Goal: Transaction & Acquisition: Download file/media

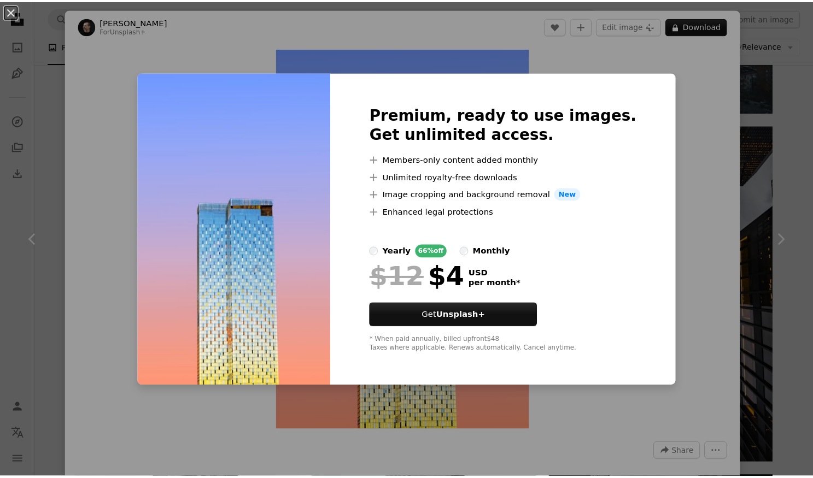
scroll to position [1476, 0]
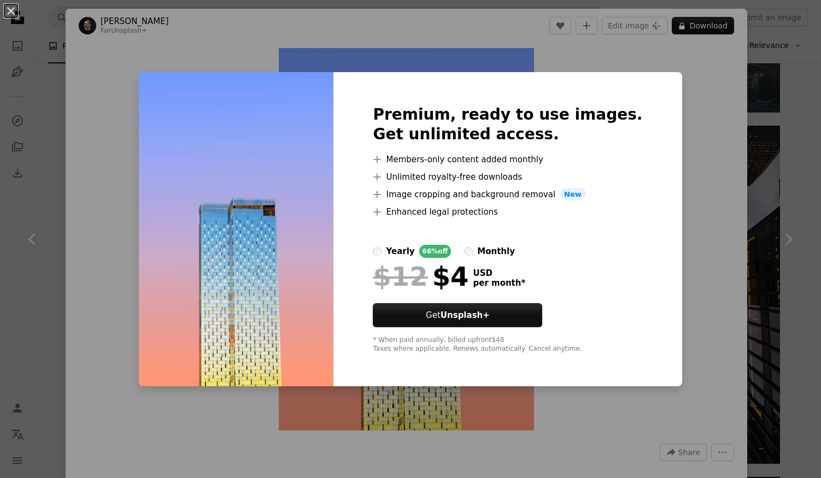
click at [728, 233] on div "An X shape Premium, ready to use images. Get unlimited access. A plus sign Memb…" at bounding box center [410, 239] width 821 height 478
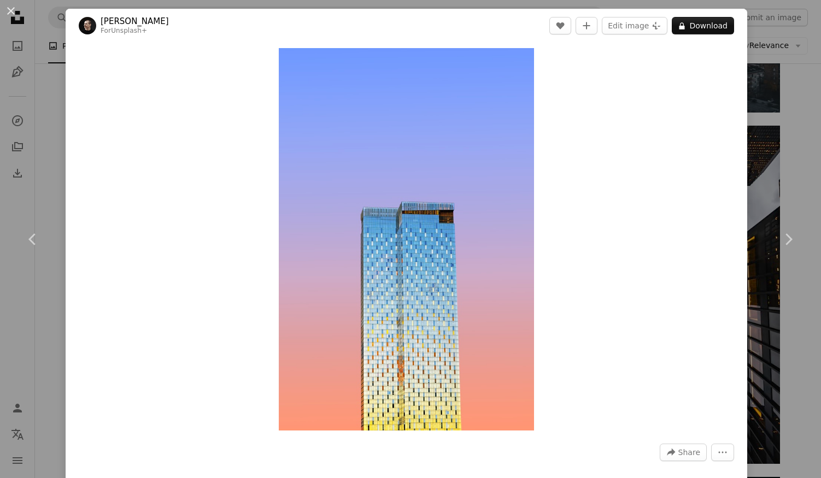
click at [759, 107] on div "An X shape Chevron left Chevron right [PERSON_NAME] For Unsplash+ A heart A plu…" at bounding box center [410, 239] width 821 height 478
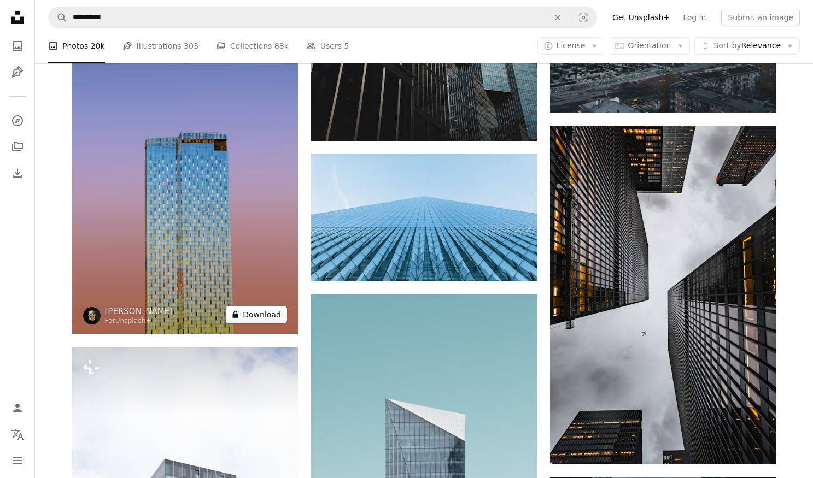
click at [260, 316] on button "A lock Download" at bounding box center [256, 314] width 61 height 17
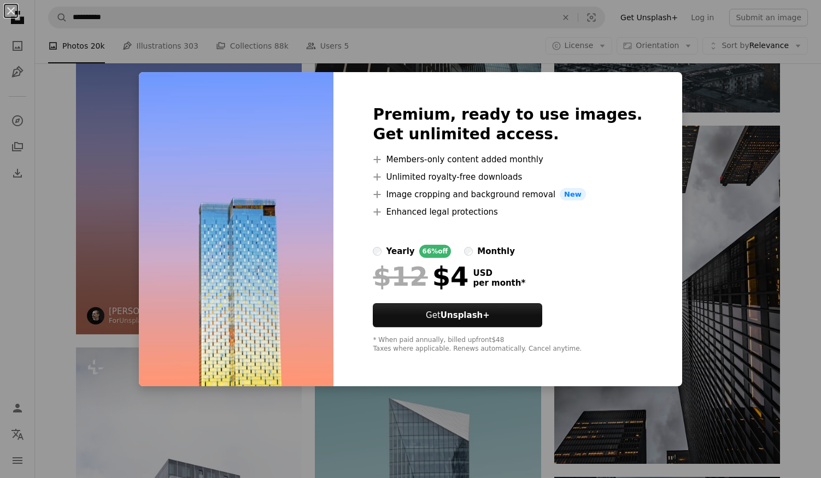
drag, startPoint x: 88, startPoint y: 255, endPoint x: 83, endPoint y: 258, distance: 5.6
click at [88, 255] on div "An X shape Premium, ready to use images. Get unlimited access. A plus sign Memb…" at bounding box center [410, 239] width 821 height 478
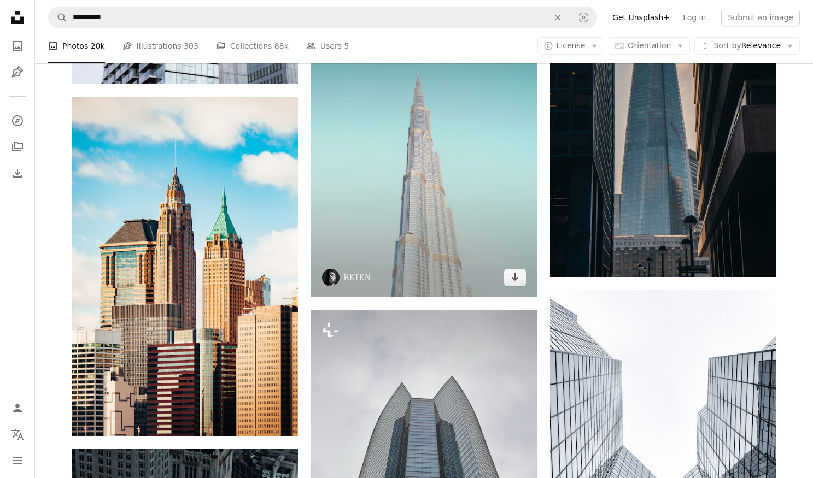
scroll to position [2078, 0]
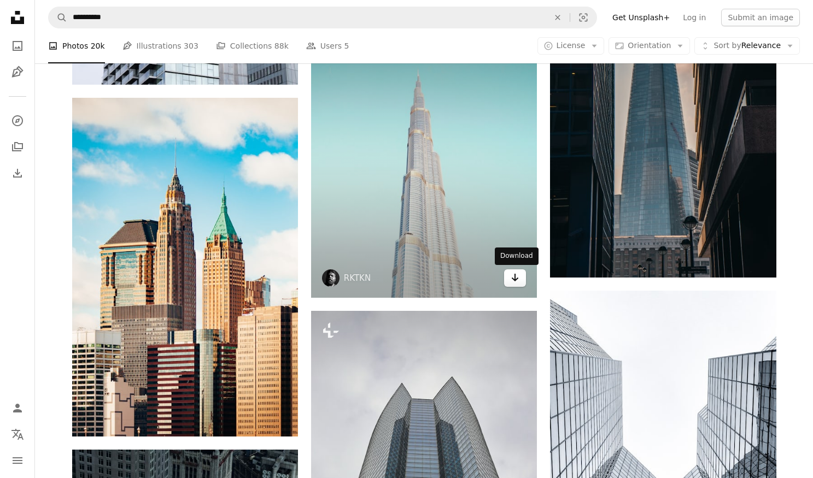
click at [514, 282] on icon "Arrow pointing down" at bounding box center [515, 277] width 9 height 13
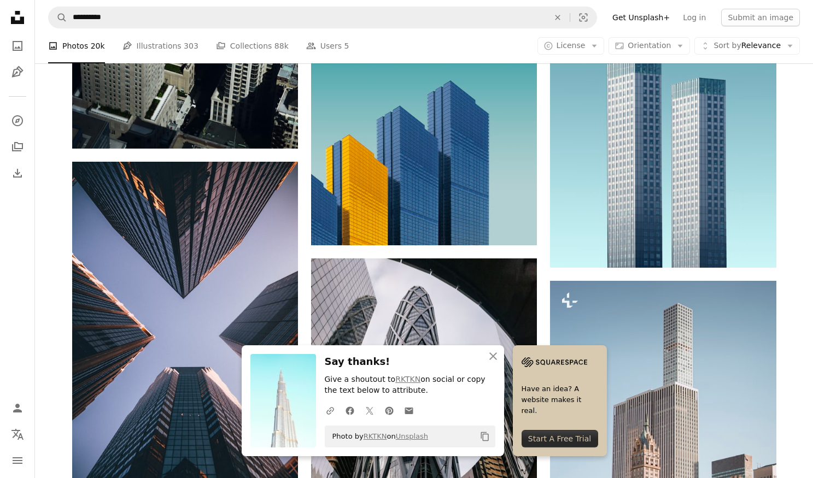
scroll to position [2788, 0]
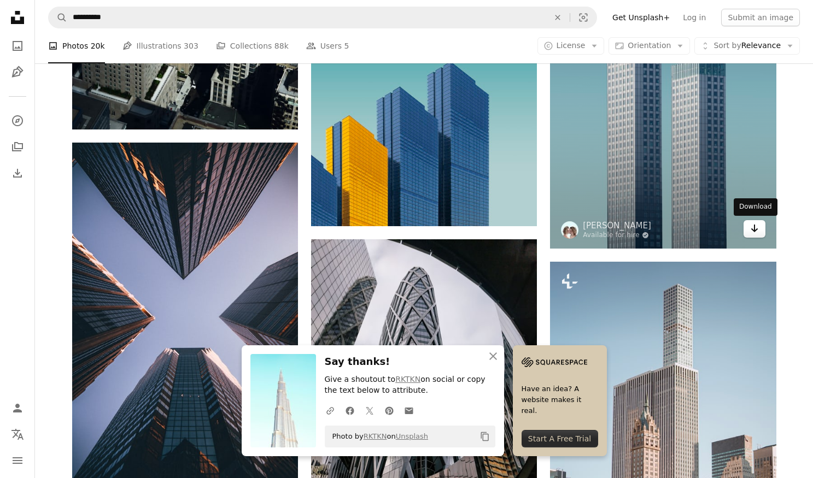
click at [753, 229] on icon "Arrow pointing down" at bounding box center [754, 228] width 9 height 13
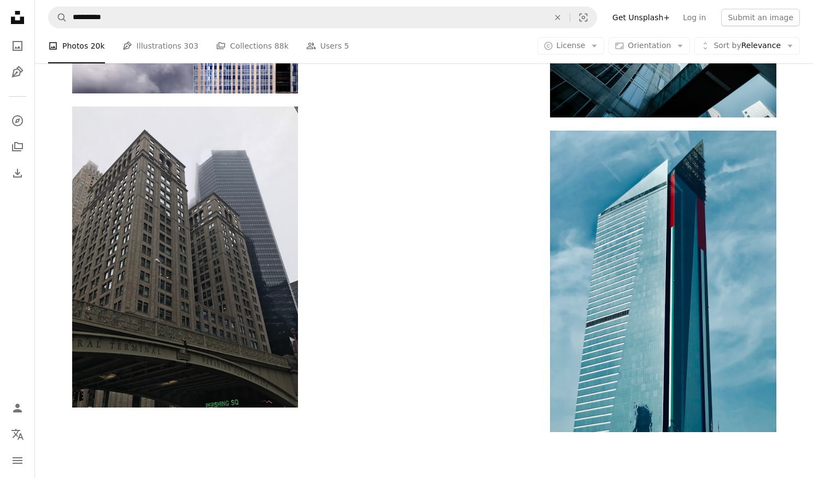
scroll to position [3882, 0]
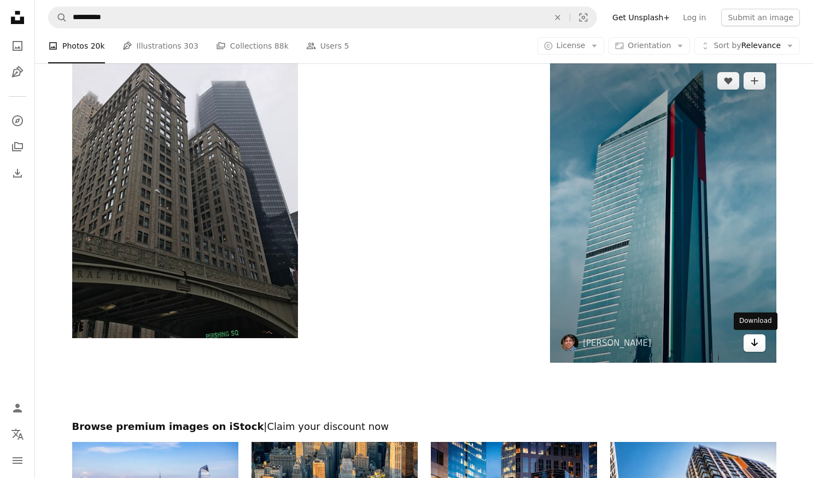
click at [757, 346] on icon "Arrow pointing down" at bounding box center [754, 342] width 9 height 13
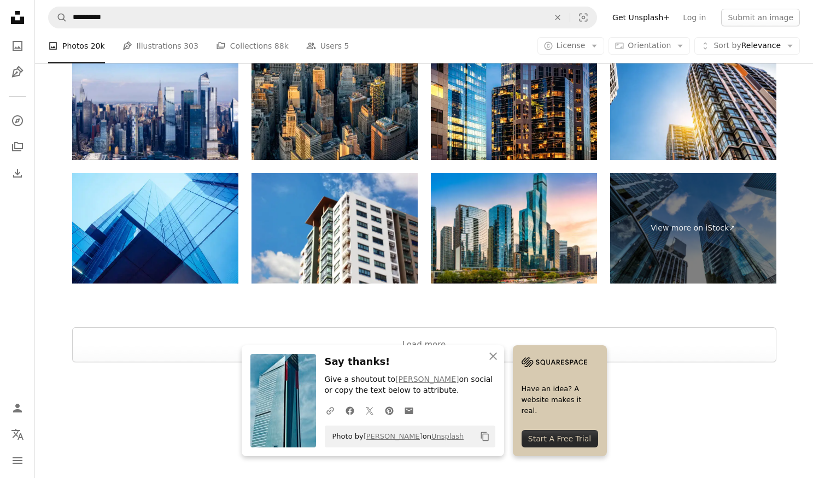
scroll to position [4285, 0]
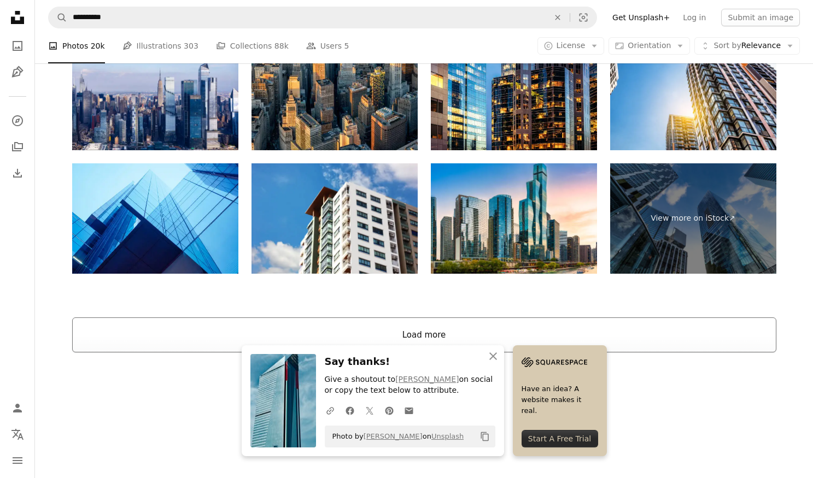
click at [412, 330] on button "Load more" at bounding box center [424, 335] width 704 height 35
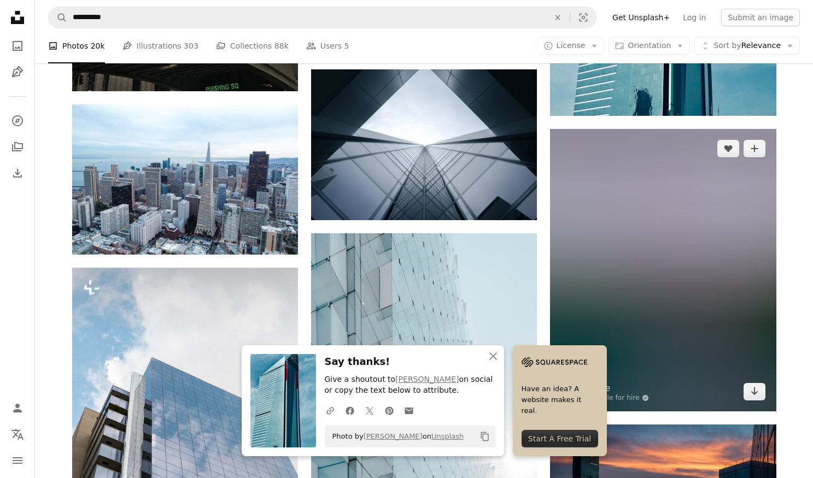
scroll to position [4175, 0]
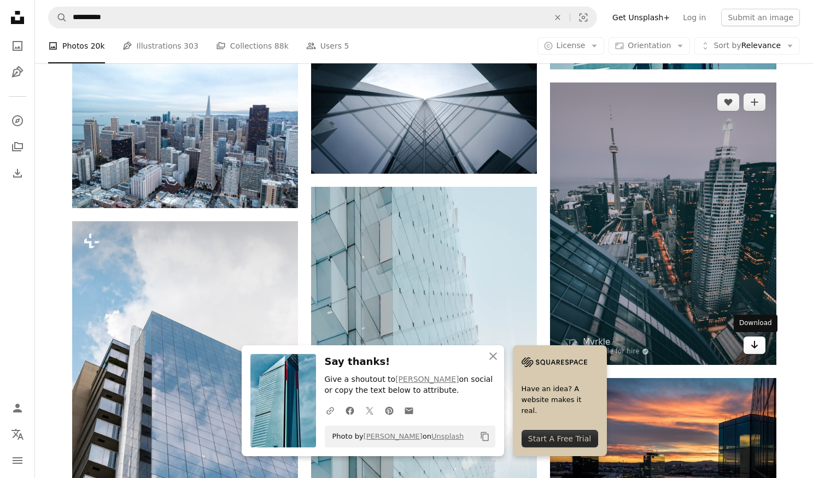
click at [758, 348] on icon "Arrow pointing down" at bounding box center [754, 344] width 9 height 13
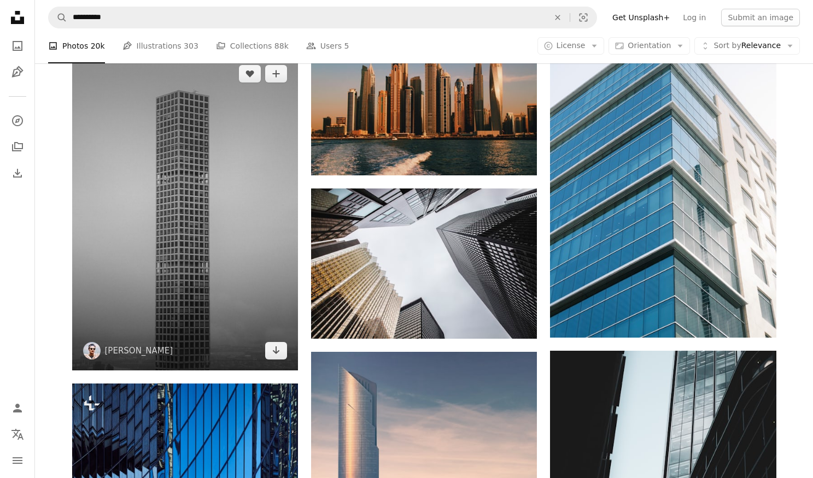
scroll to position [4667, 0]
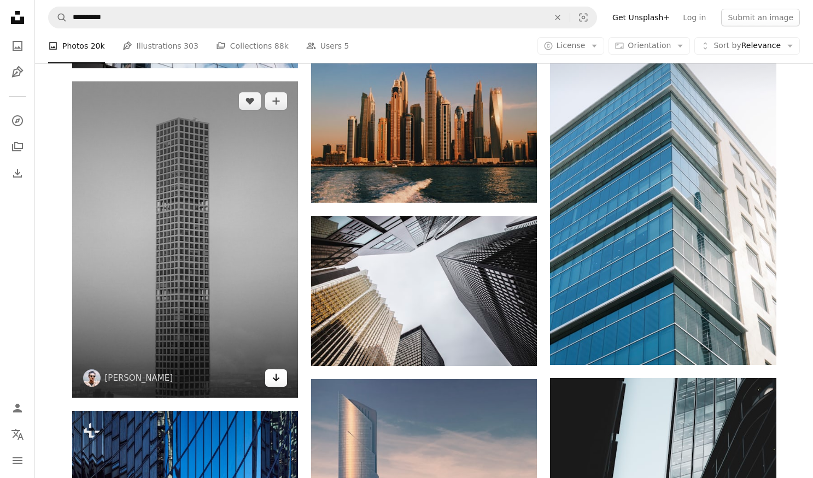
click at [276, 378] on icon "Download" at bounding box center [276, 378] width 7 height 8
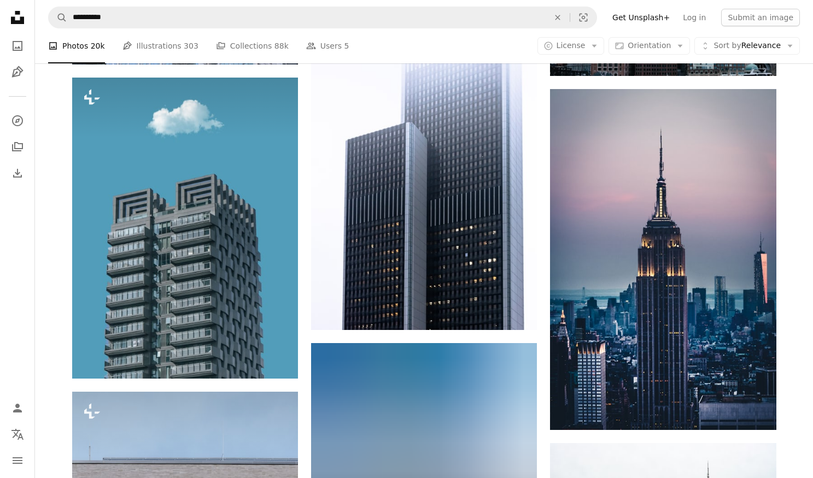
scroll to position [6636, 0]
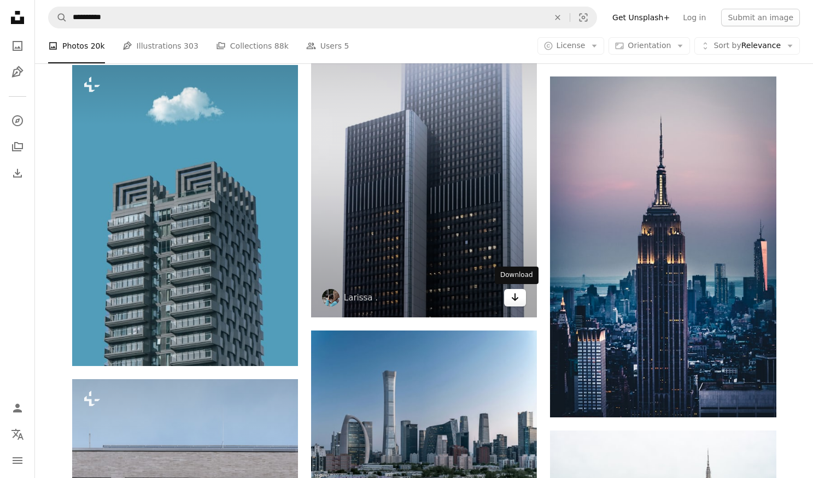
click at [514, 298] on icon "Arrow pointing down" at bounding box center [515, 297] width 9 height 13
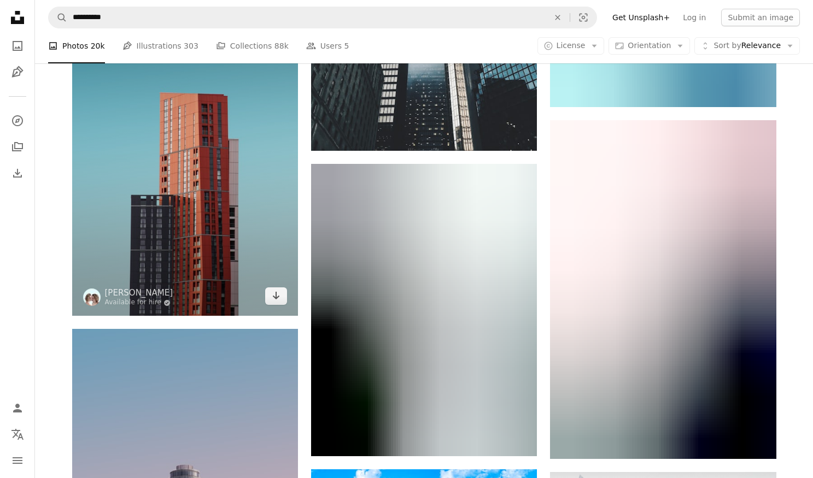
scroll to position [8002, 0]
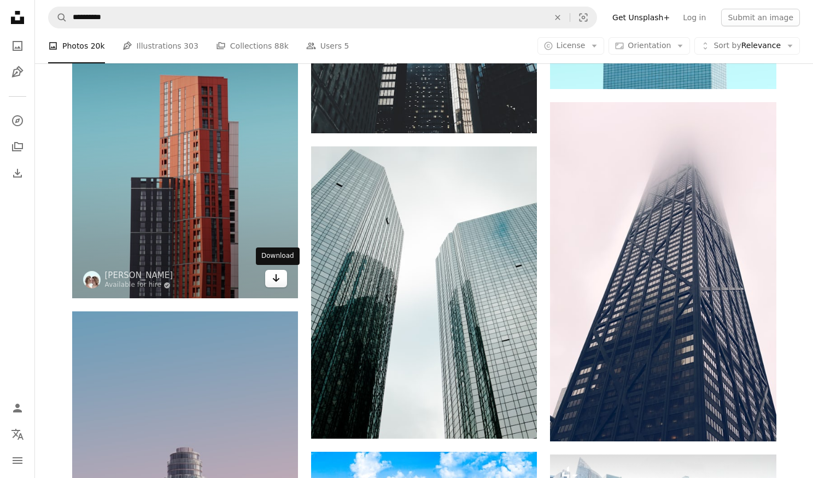
click at [273, 279] on icon "Arrow pointing down" at bounding box center [276, 278] width 9 height 13
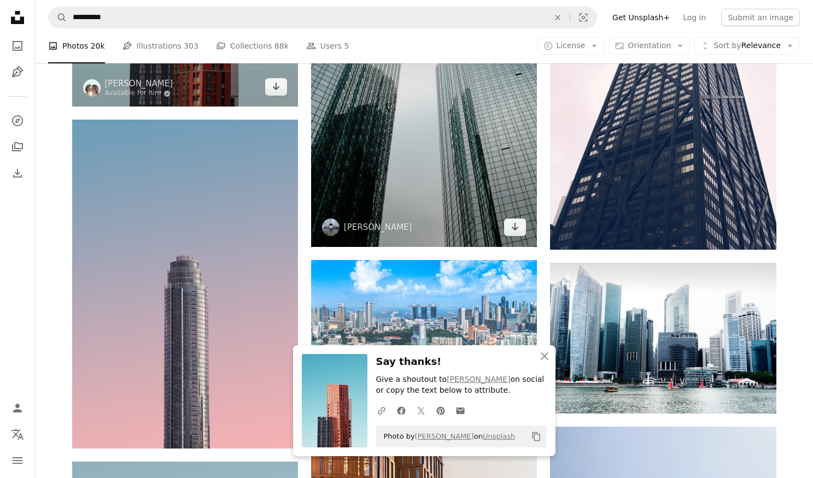
scroll to position [8330, 0]
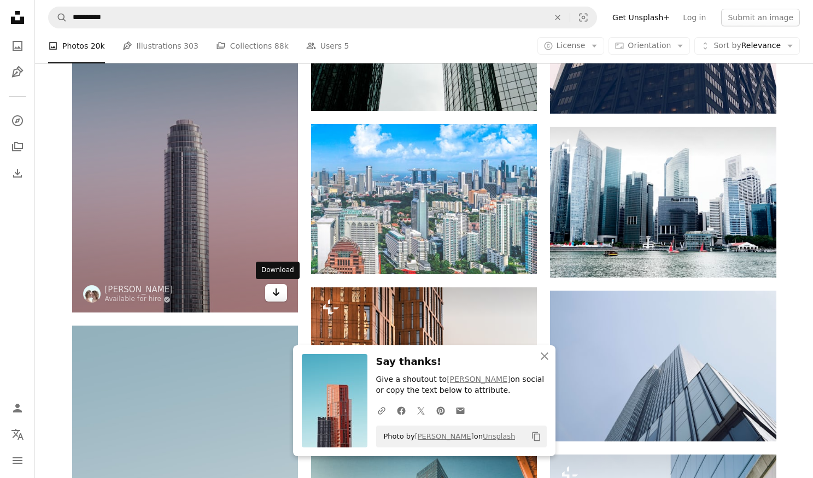
drag, startPoint x: 276, startPoint y: 291, endPoint x: 277, endPoint y: 284, distance: 7.1
click at [276, 291] on icon "Download" at bounding box center [276, 293] width 7 height 8
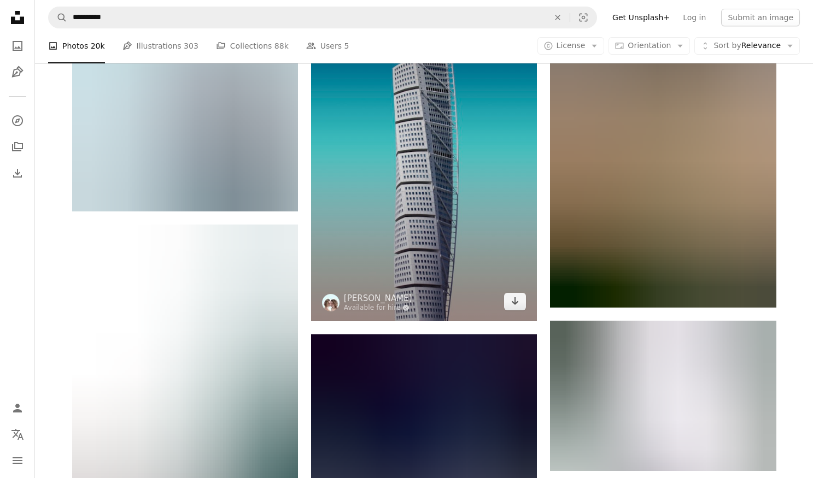
scroll to position [9096, 0]
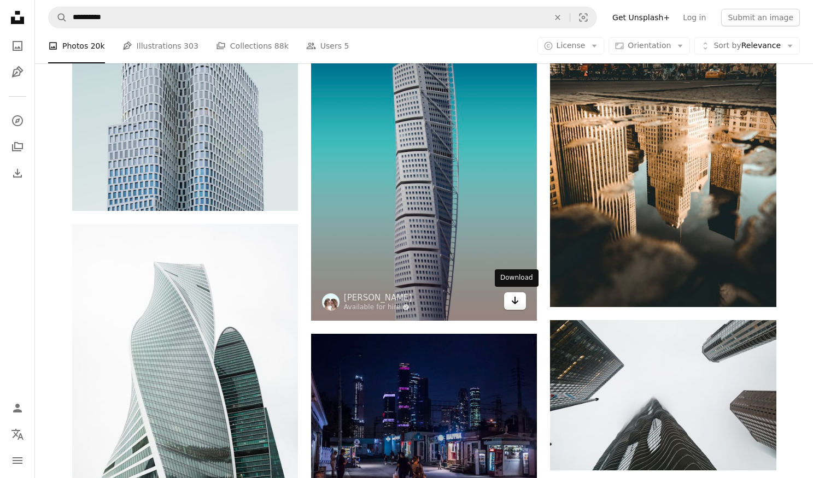
click at [514, 301] on icon "Download" at bounding box center [515, 301] width 7 height 8
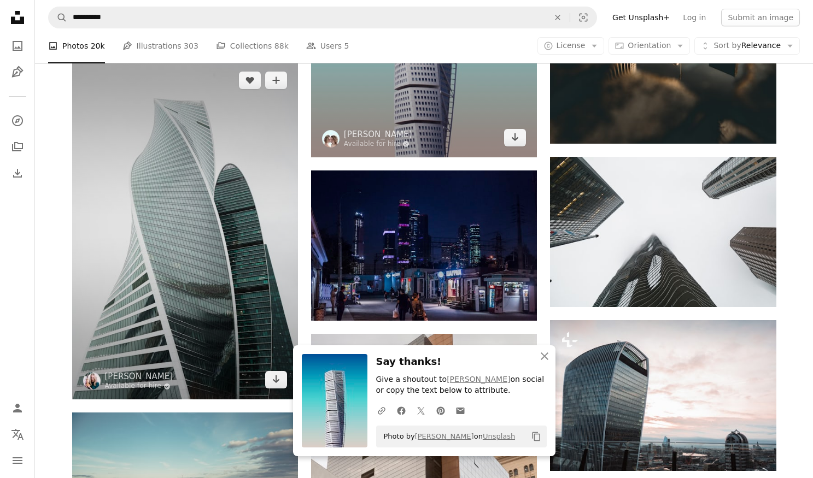
scroll to position [9260, 0]
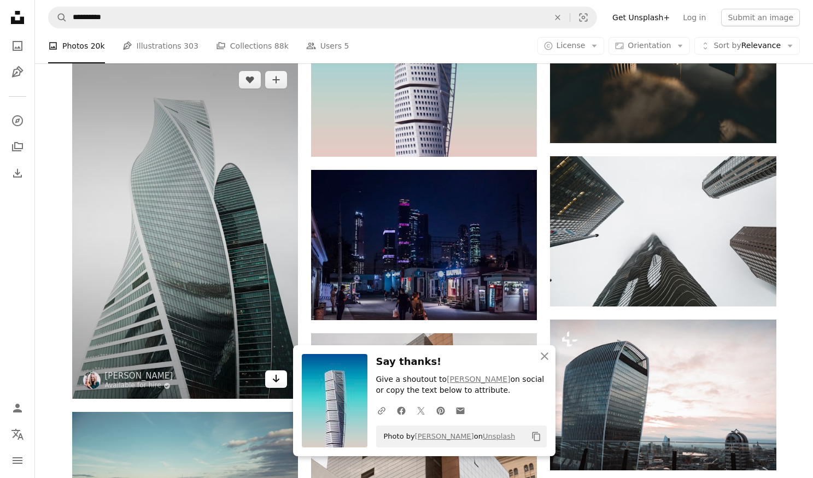
click at [272, 380] on icon "Arrow pointing down" at bounding box center [276, 378] width 9 height 13
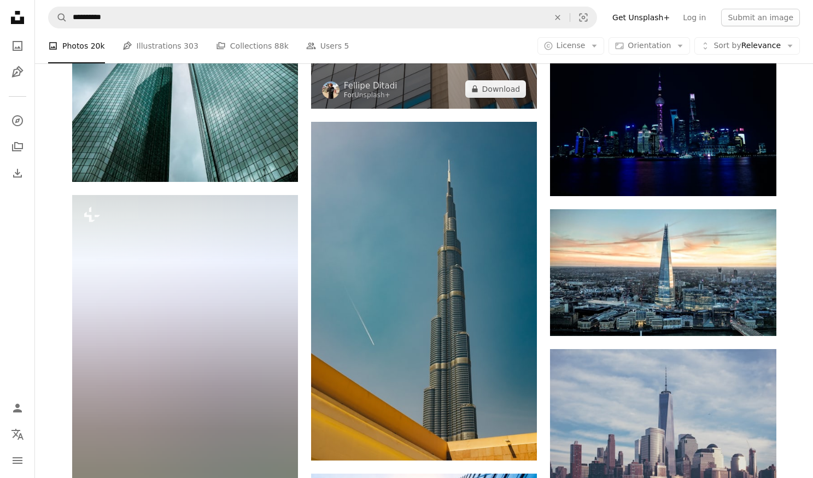
scroll to position [10244, 0]
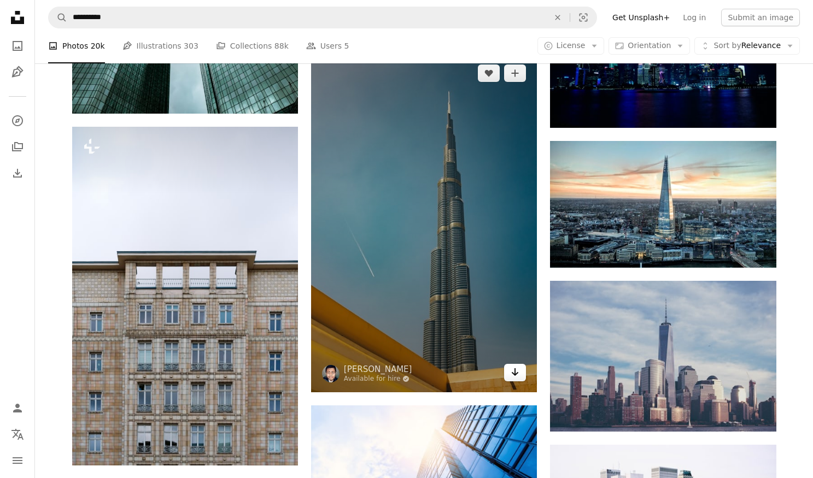
click at [515, 372] on icon "Arrow pointing down" at bounding box center [515, 372] width 9 height 13
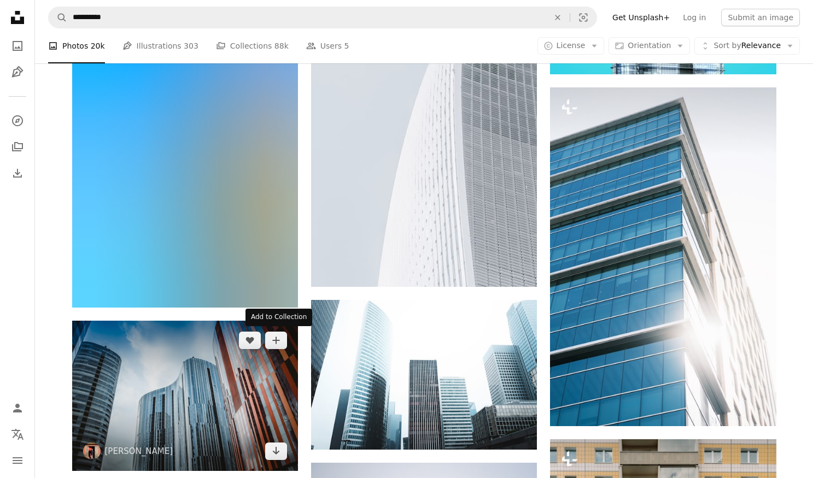
scroll to position [12814, 0]
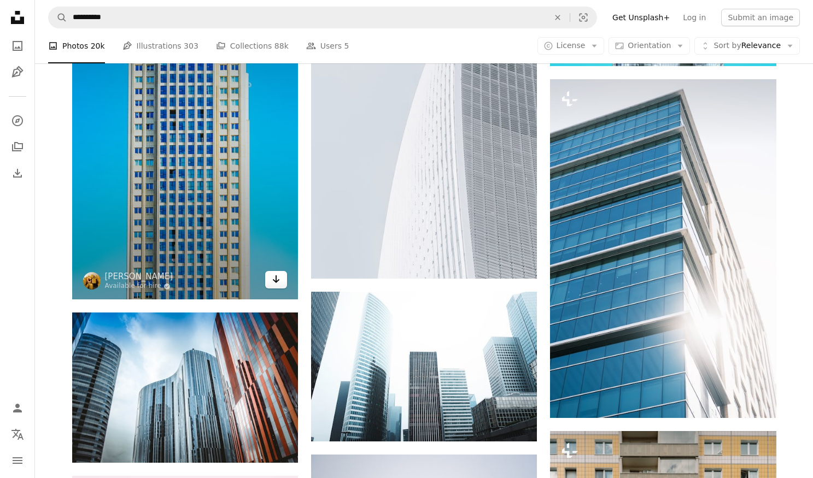
click at [276, 280] on icon "Download" at bounding box center [276, 280] width 7 height 8
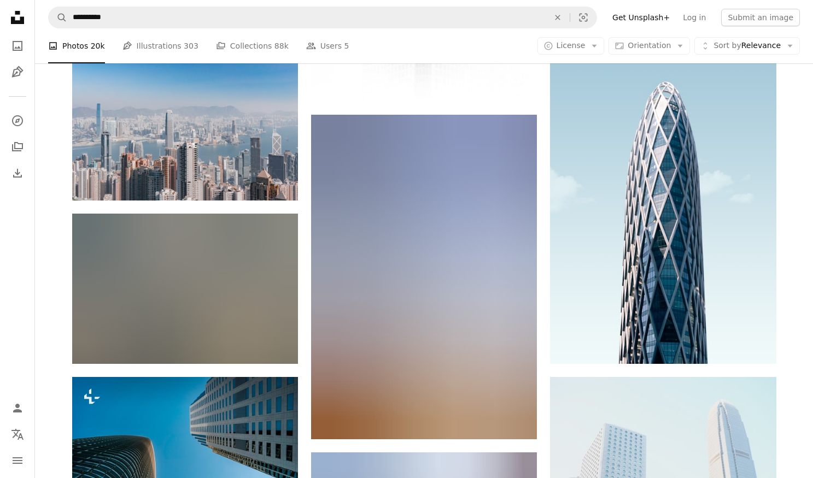
scroll to position [14836, 0]
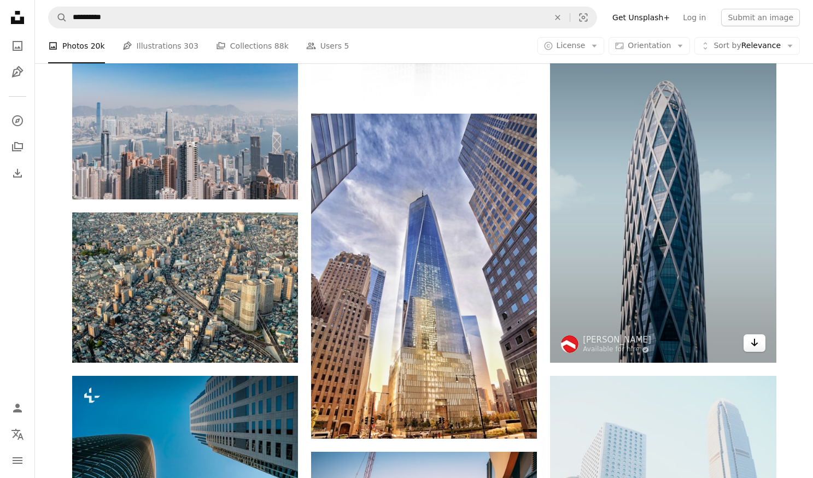
click at [752, 343] on icon "Arrow pointing down" at bounding box center [754, 342] width 9 height 13
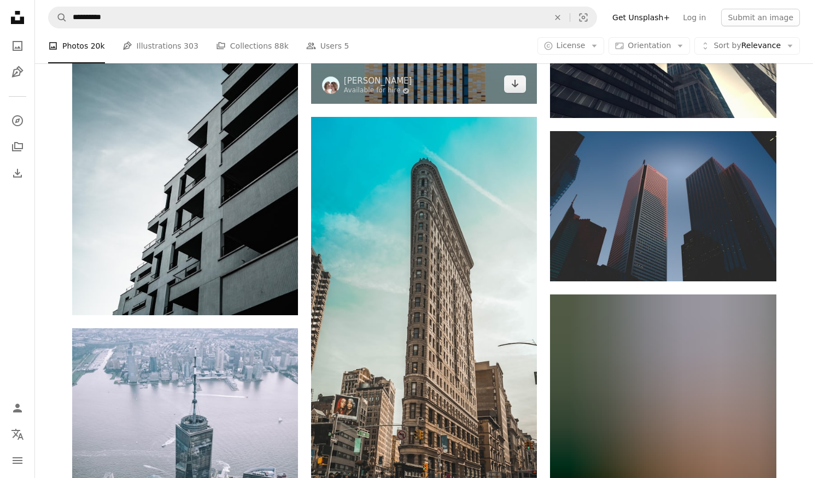
scroll to position [17734, 0]
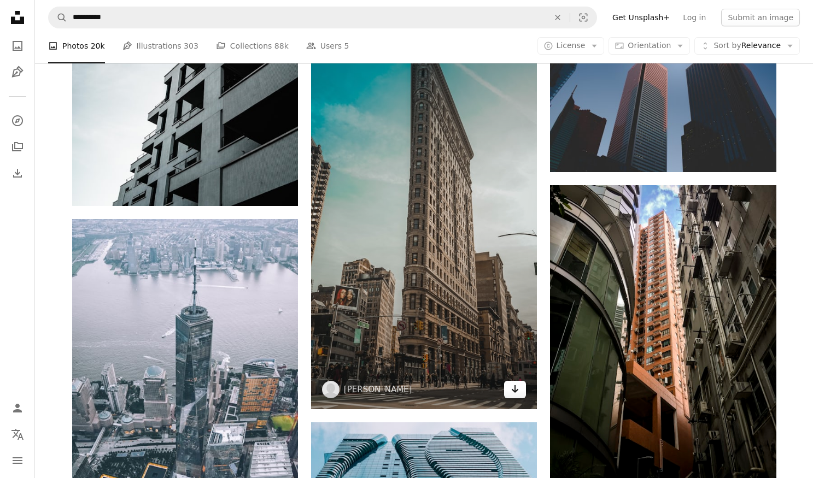
click at [512, 389] on icon "Download" at bounding box center [515, 389] width 7 height 8
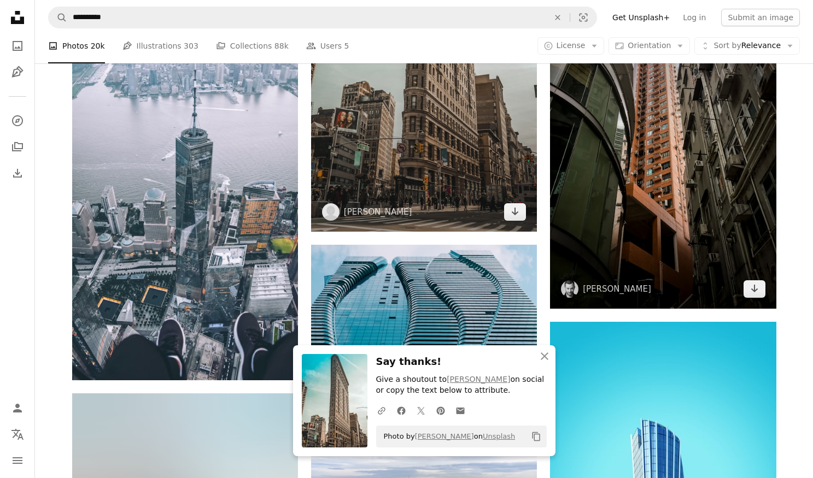
scroll to position [17953, 0]
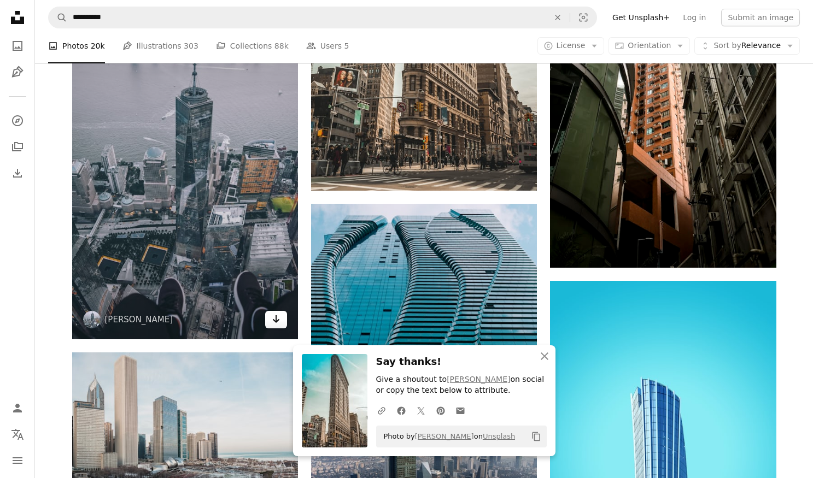
click at [275, 317] on icon "Arrow pointing down" at bounding box center [276, 319] width 9 height 13
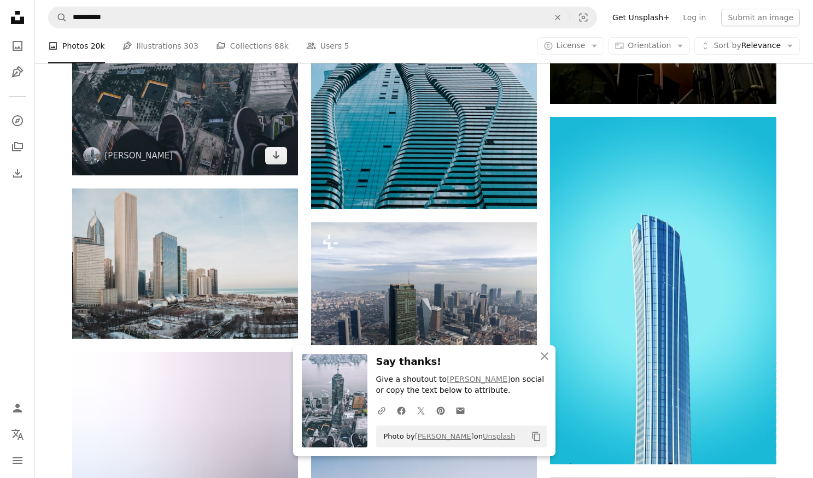
scroll to position [18281, 0]
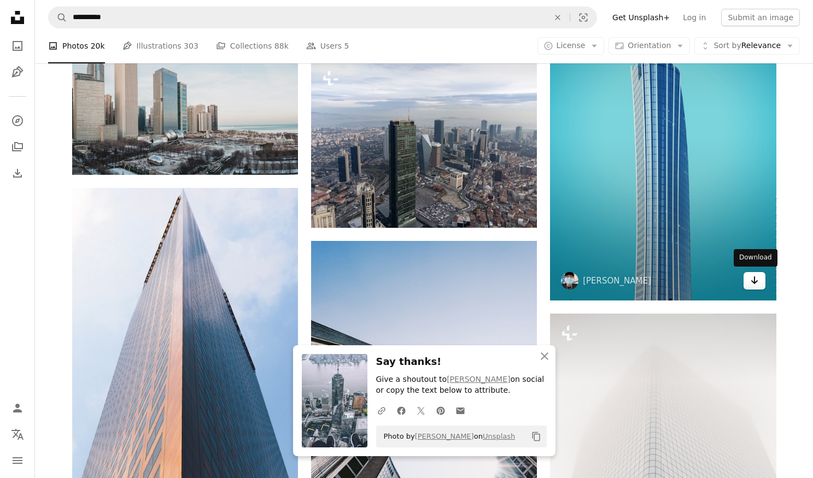
click at [756, 282] on icon "Arrow pointing down" at bounding box center [754, 280] width 9 height 13
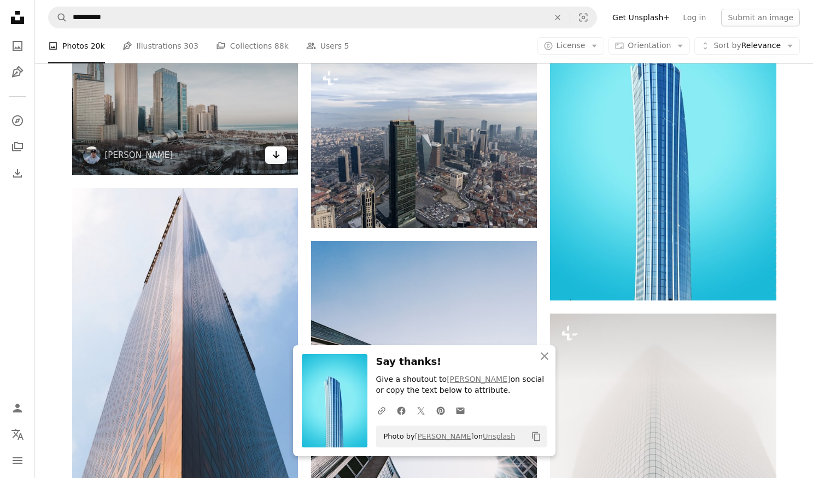
click at [268, 157] on link "Arrow pointing down" at bounding box center [276, 155] width 22 height 17
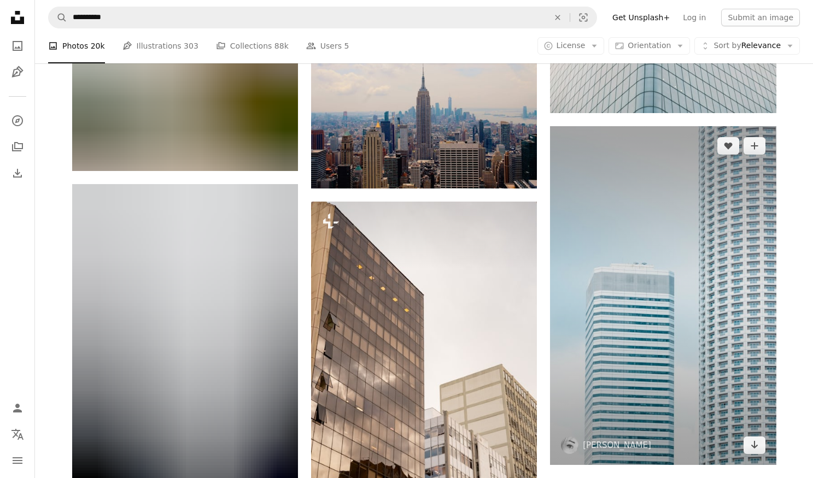
scroll to position [18882, 0]
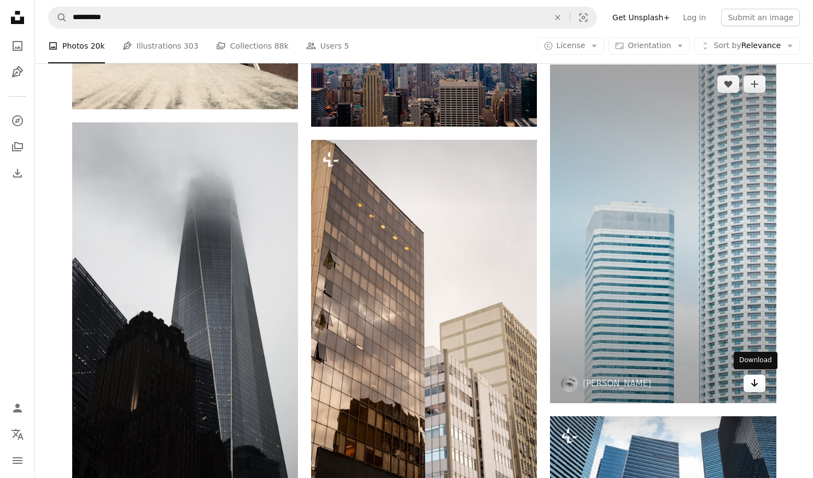
click at [756, 379] on icon "Arrow pointing down" at bounding box center [754, 383] width 9 height 13
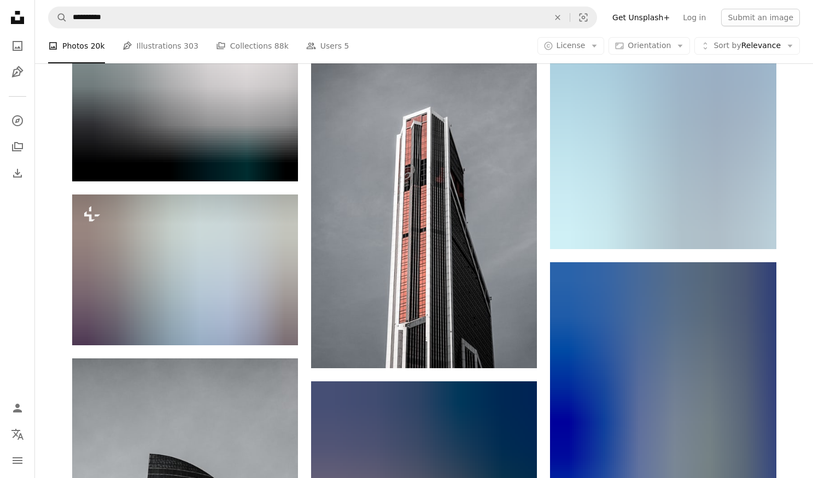
scroll to position [19484, 0]
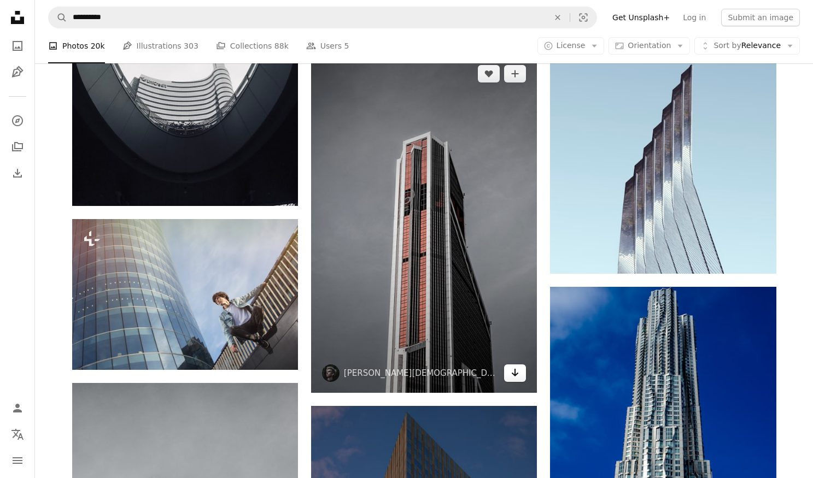
click at [512, 371] on icon "Arrow pointing down" at bounding box center [515, 372] width 9 height 13
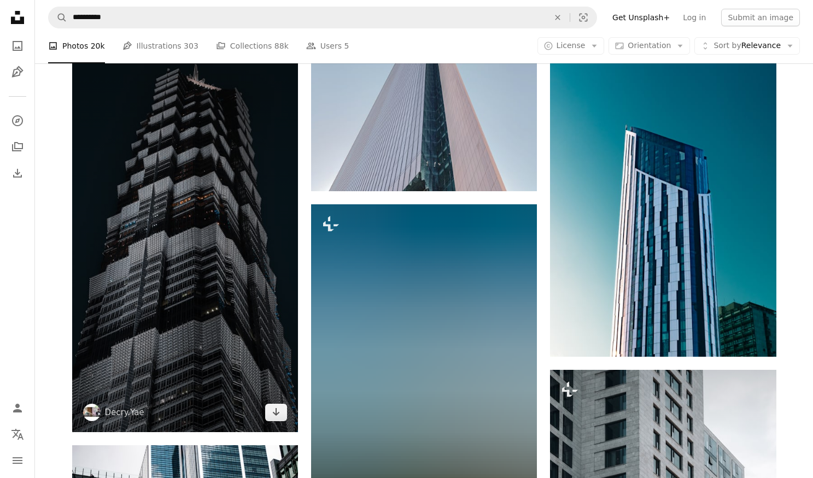
scroll to position [20468, 0]
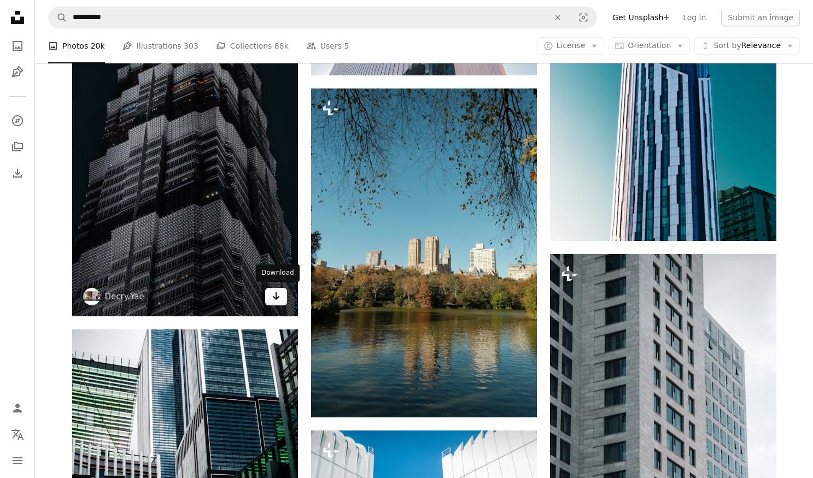
click at [279, 296] on icon "Arrow pointing down" at bounding box center [276, 296] width 9 height 13
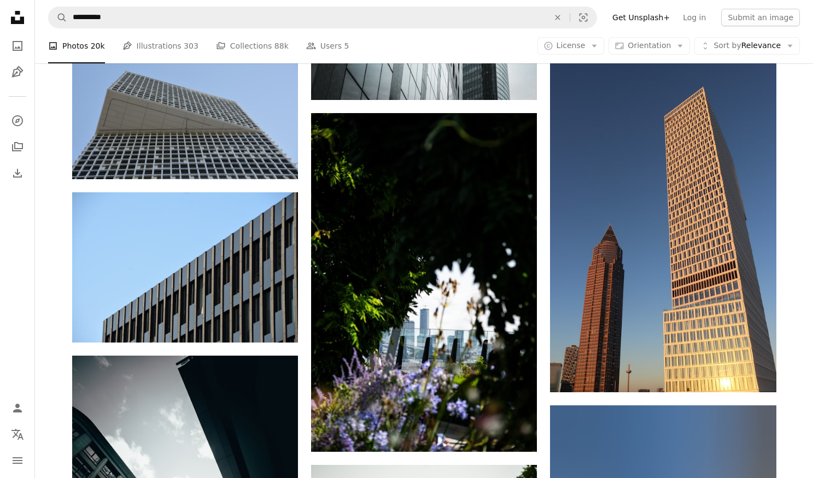
scroll to position [21944, 0]
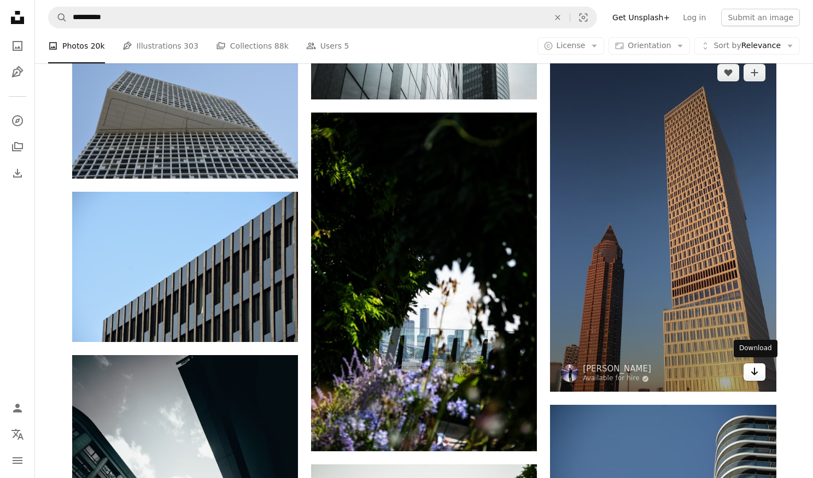
click at [755, 371] on icon "Arrow pointing down" at bounding box center [754, 371] width 9 height 13
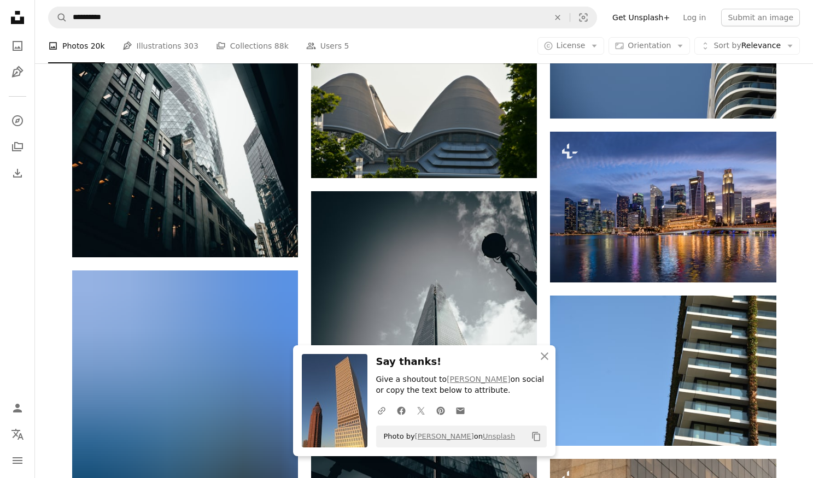
scroll to position [22381, 0]
